Goal: Information Seeking & Learning: Understand process/instructions

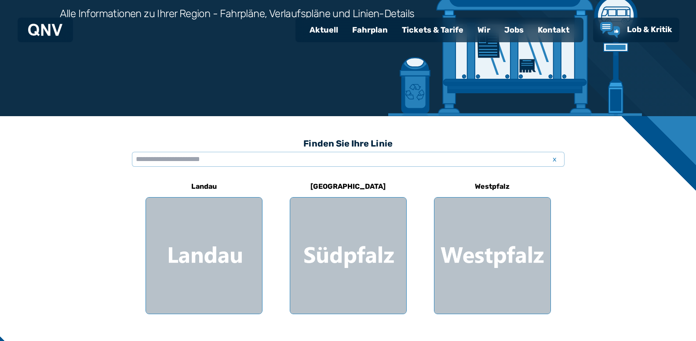
scroll to position [224, 0]
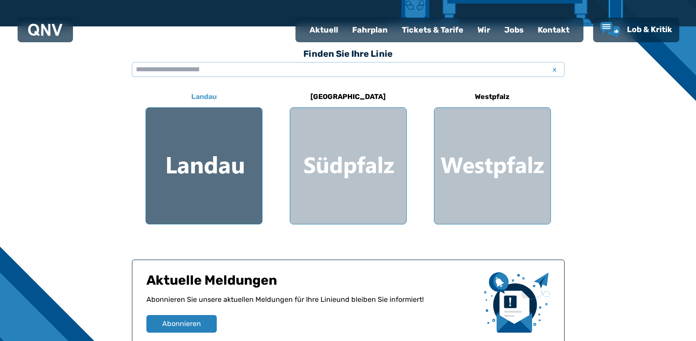
click at [227, 133] on div at bounding box center [204, 166] width 116 height 116
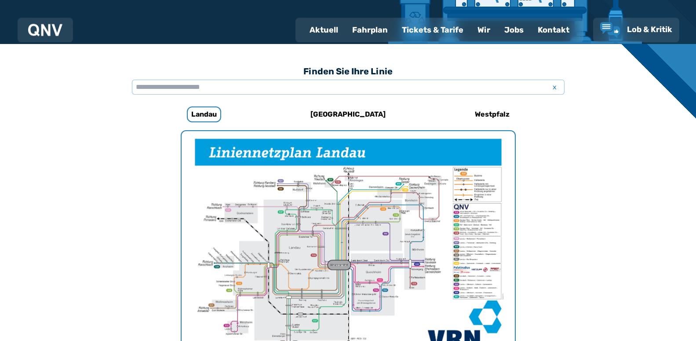
scroll to position [91, 0]
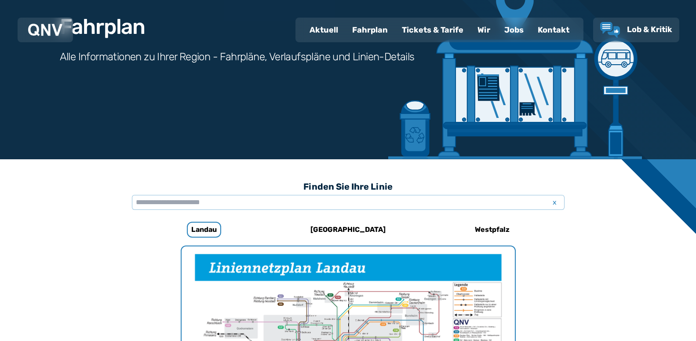
scroll to position [224, 0]
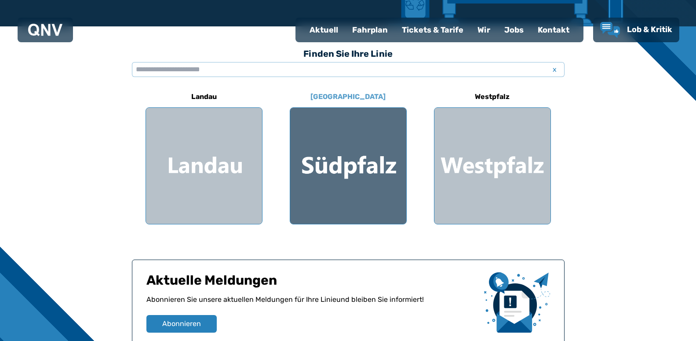
click at [306, 136] on div at bounding box center [348, 166] width 116 height 116
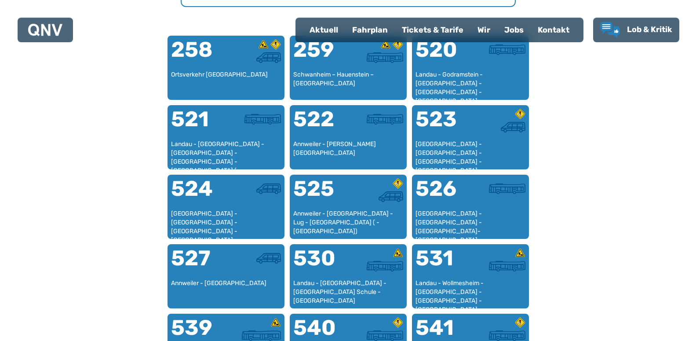
scroll to position [585, 0]
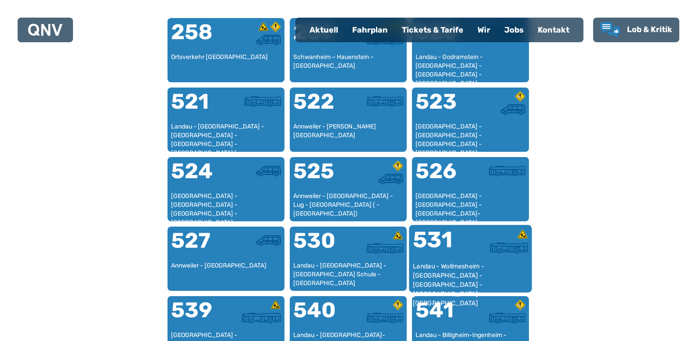
click at [448, 238] on div "531" at bounding box center [442, 245] width 58 height 33
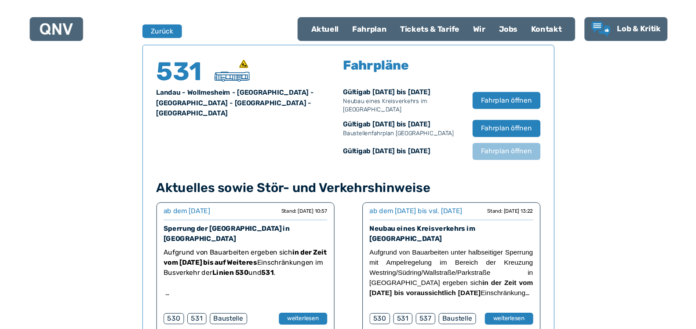
scroll to position [577, 0]
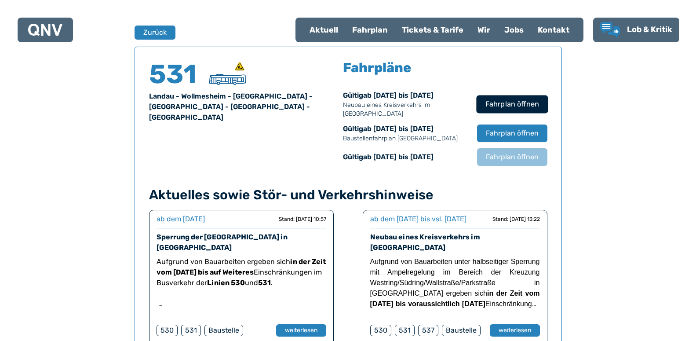
click at [483, 104] on button "Fahrplan öffnen" at bounding box center [512, 104] width 72 height 18
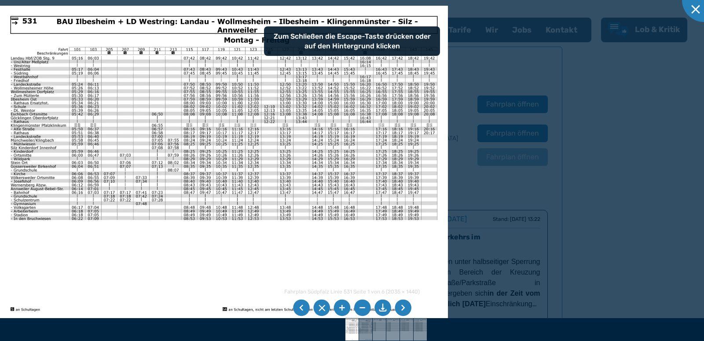
click at [409, 84] on img at bounding box center [224, 164] width 448 height 317
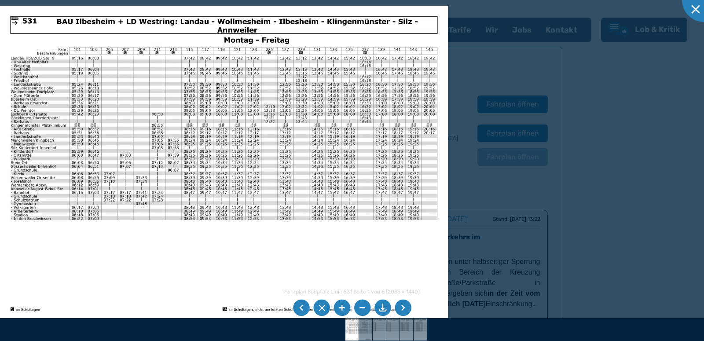
click at [401, 309] on li at bounding box center [403, 308] width 17 height 17
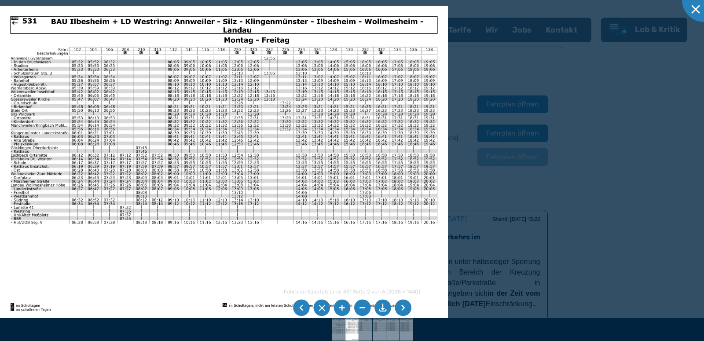
click at [343, 308] on li at bounding box center [341, 308] width 17 height 17
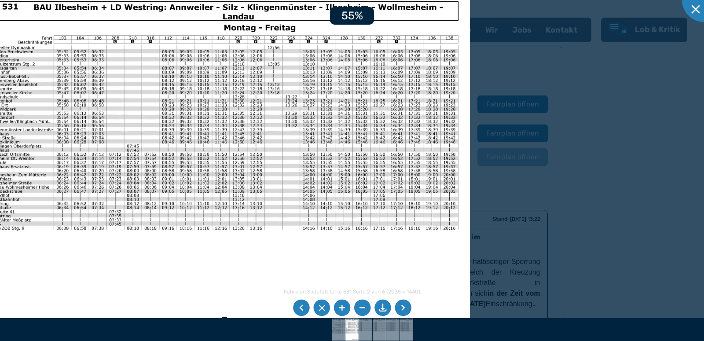
click at [343, 308] on li at bounding box center [341, 308] width 17 height 17
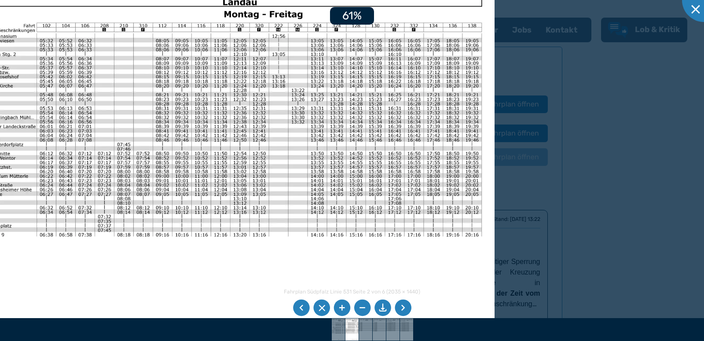
click at [343, 308] on li at bounding box center [341, 308] width 17 height 17
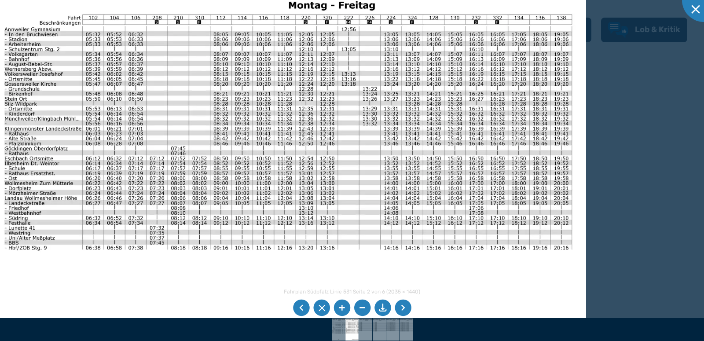
click at [293, 268] on img at bounding box center [288, 170] width 596 height 421
click at [696, 7] on div at bounding box center [704, 0] width 44 height 44
